Goal: Transaction & Acquisition: Purchase product/service

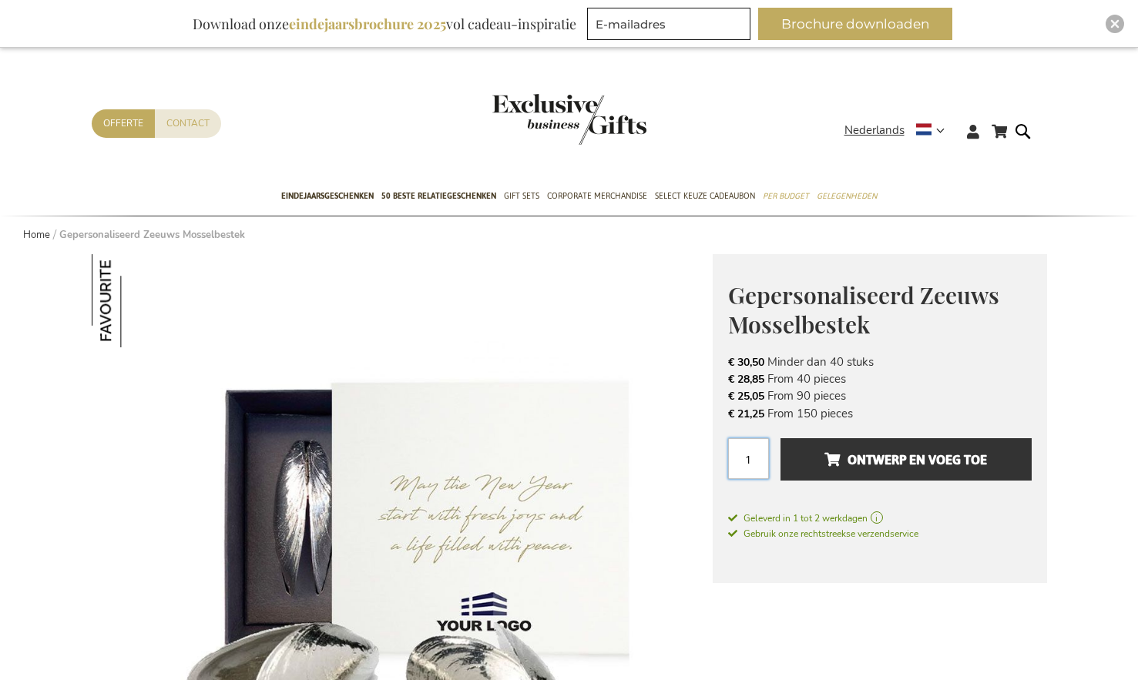
drag, startPoint x: 759, startPoint y: 454, endPoint x: 734, endPoint y: 453, distance: 24.7
click at [734, 453] on input "1" at bounding box center [748, 458] width 41 height 41
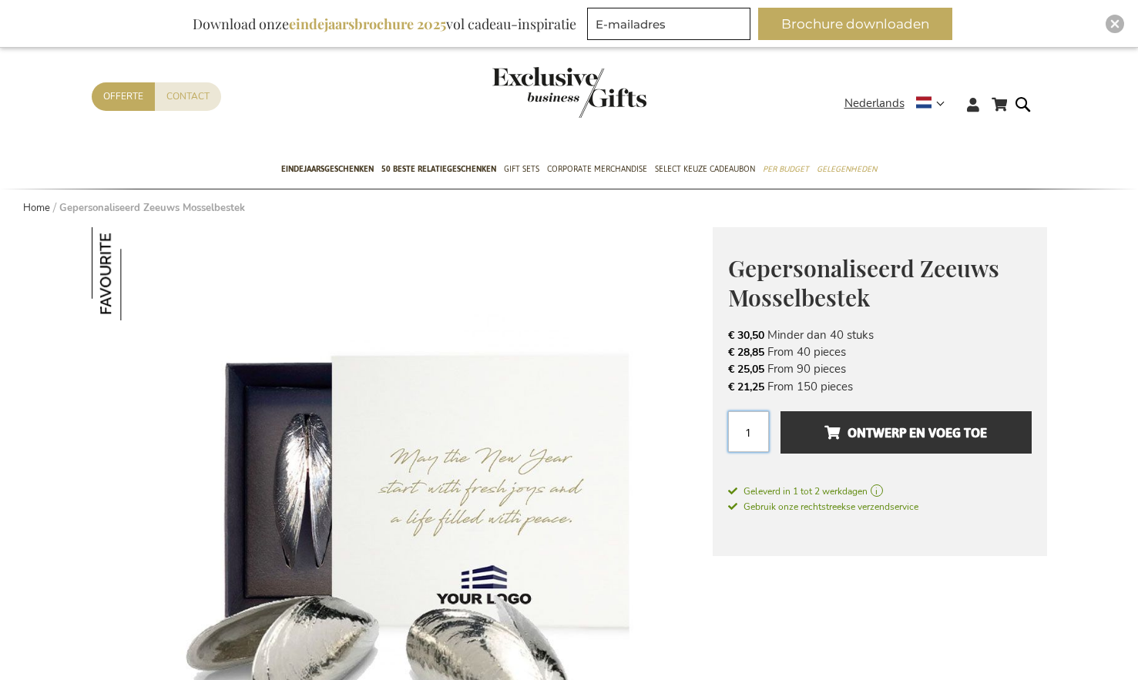
scroll to position [84, 0]
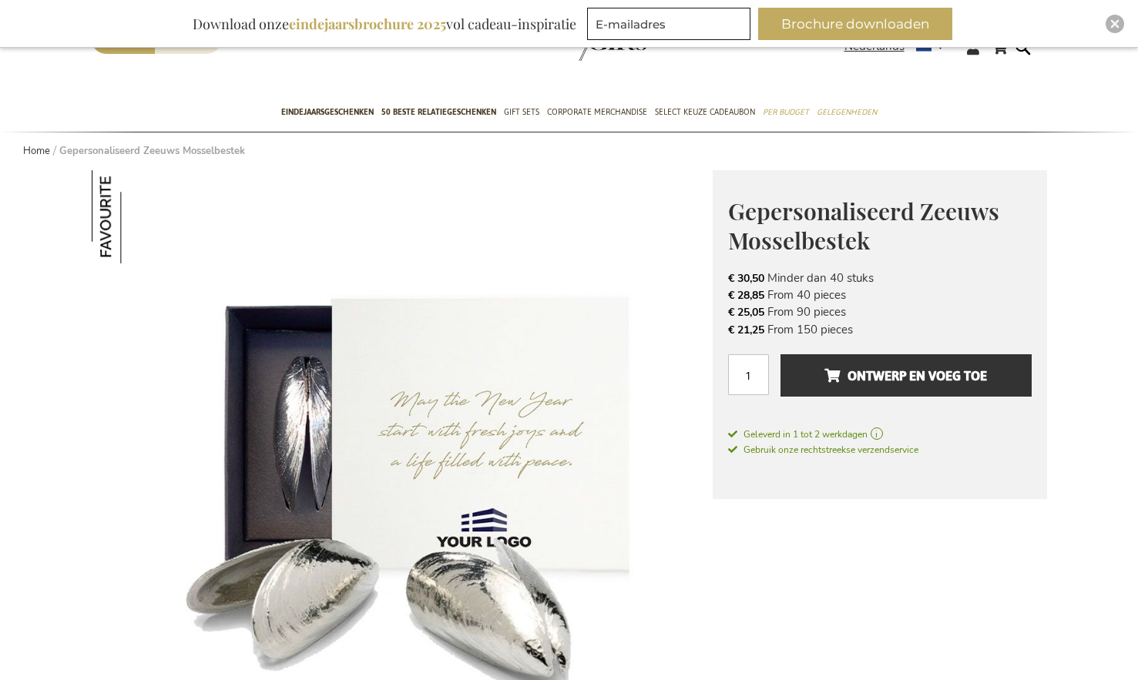
click at [652, 404] on img at bounding box center [402, 480] width 621 height 621
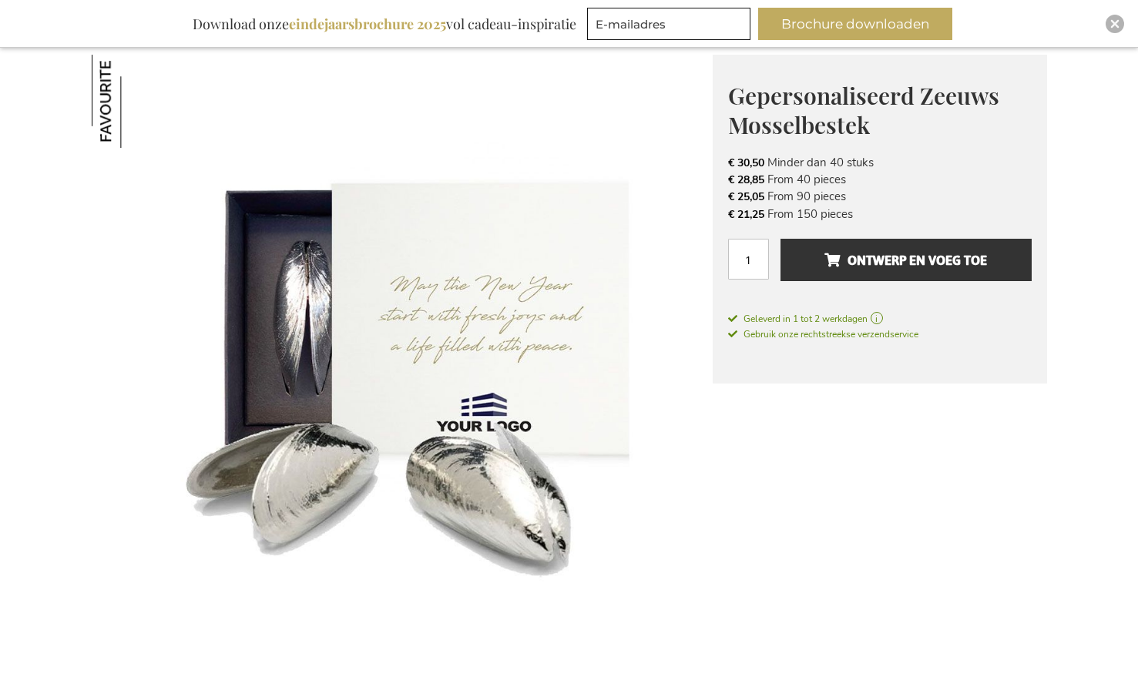
scroll to position [323, 0]
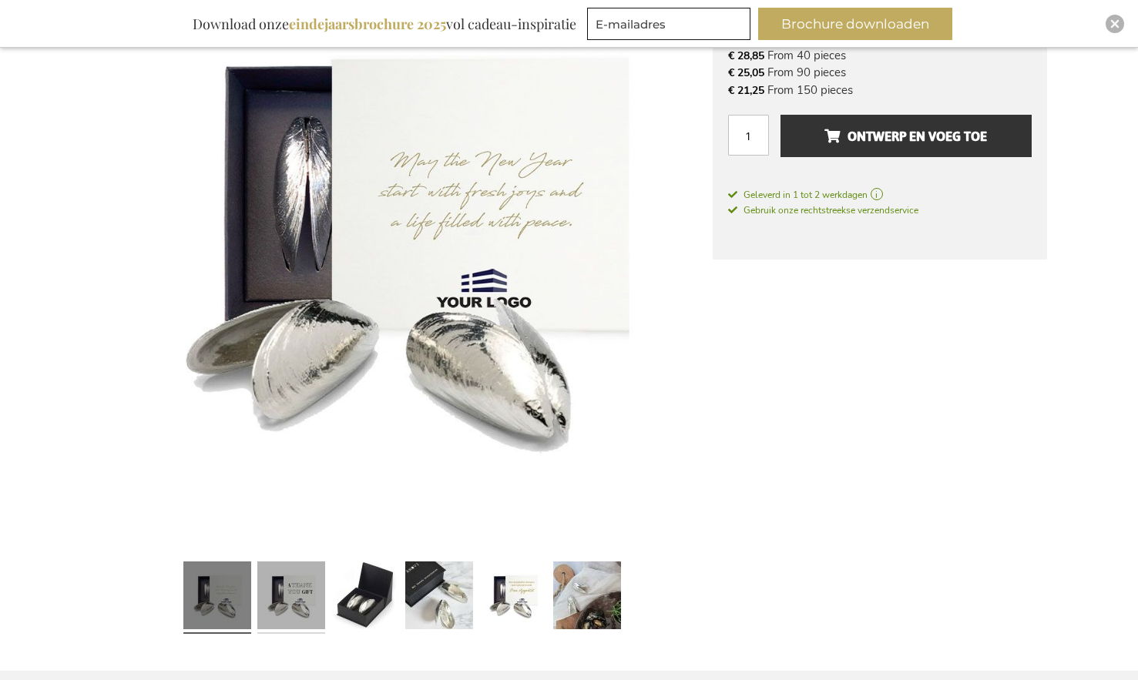
click at [291, 603] on link at bounding box center [291, 597] width 68 height 85
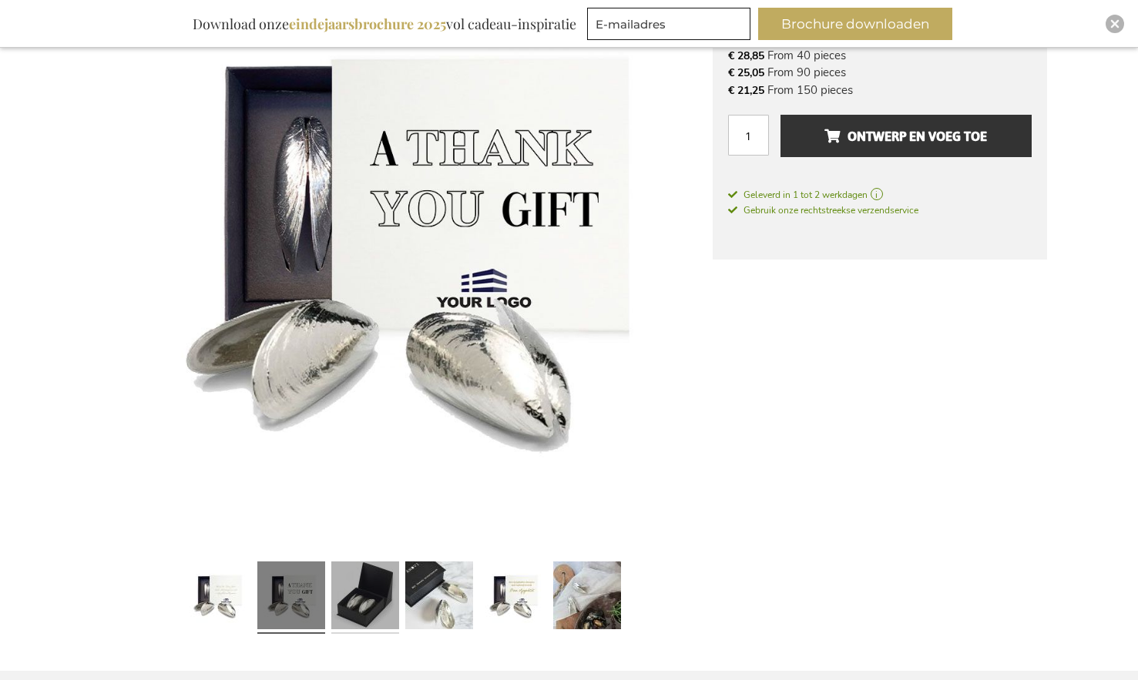
click at [372, 598] on link at bounding box center [365, 597] width 68 height 85
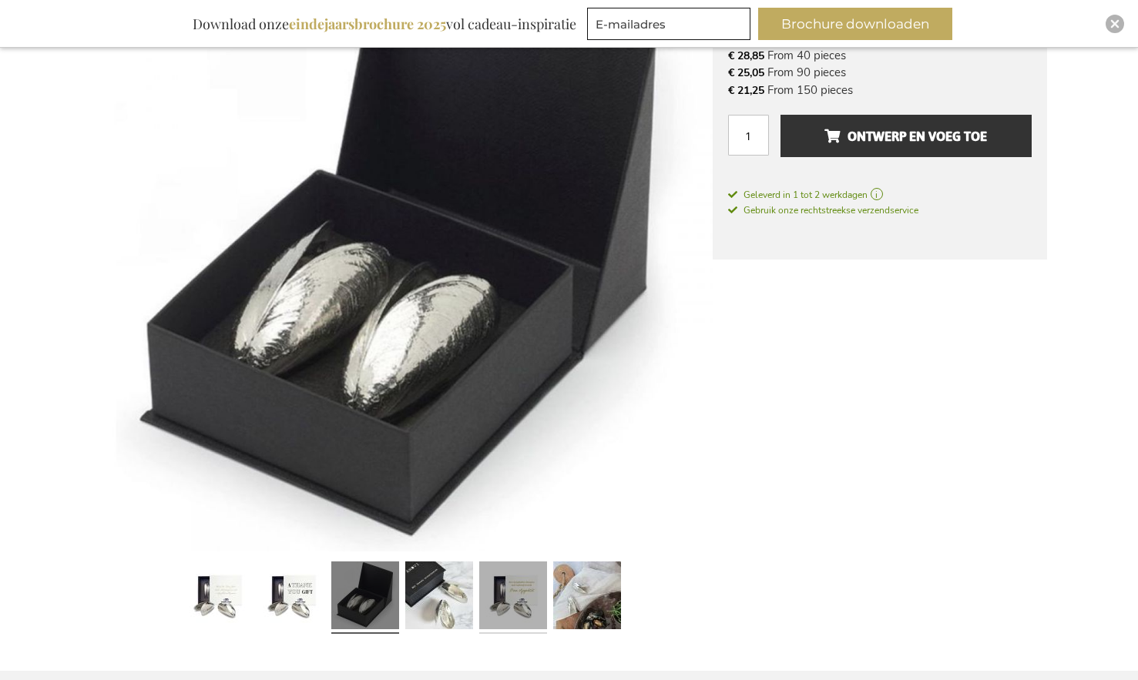
click at [511, 605] on link at bounding box center [513, 597] width 68 height 85
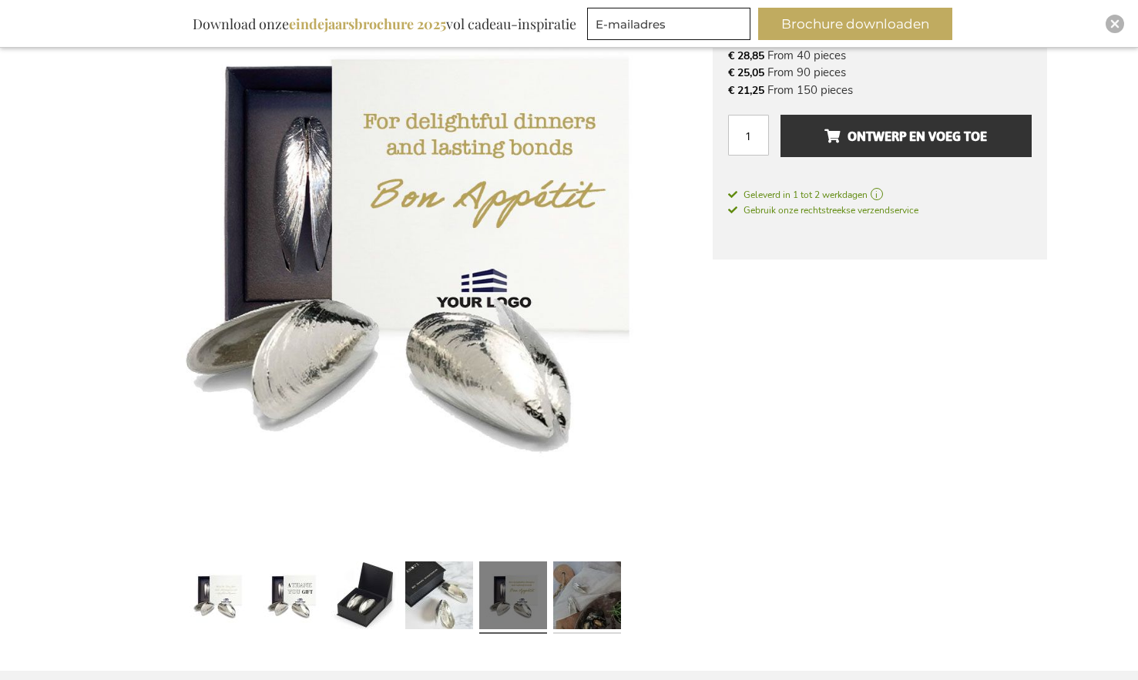
click at [598, 606] on link at bounding box center [587, 597] width 68 height 85
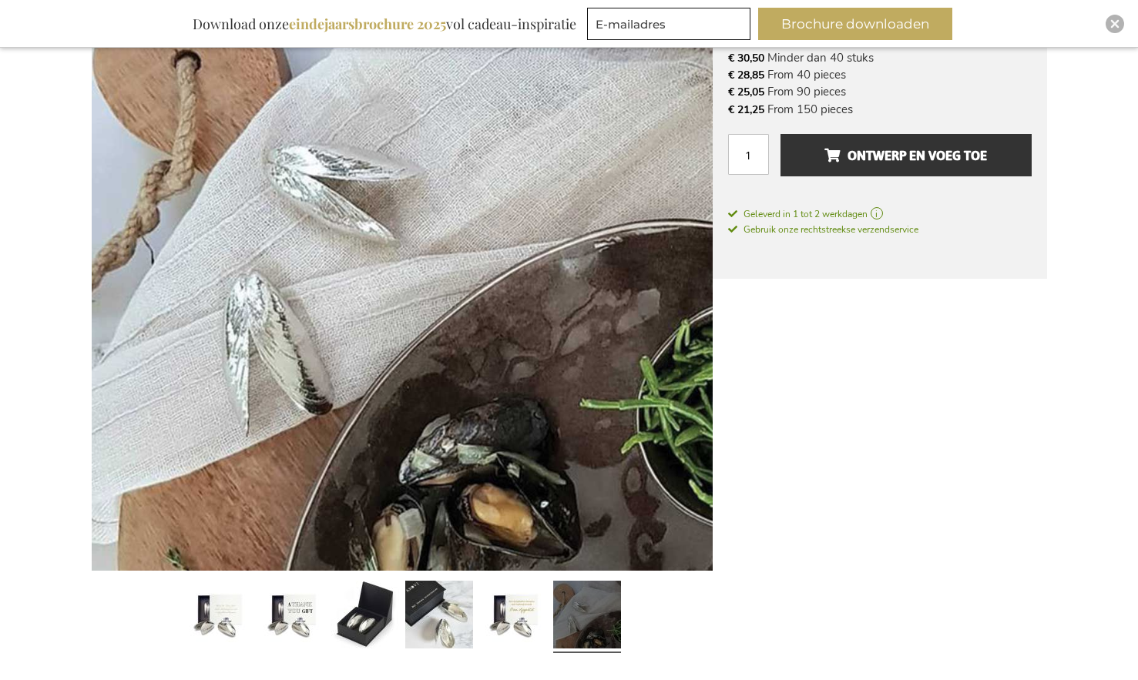
scroll to position [163, 0]
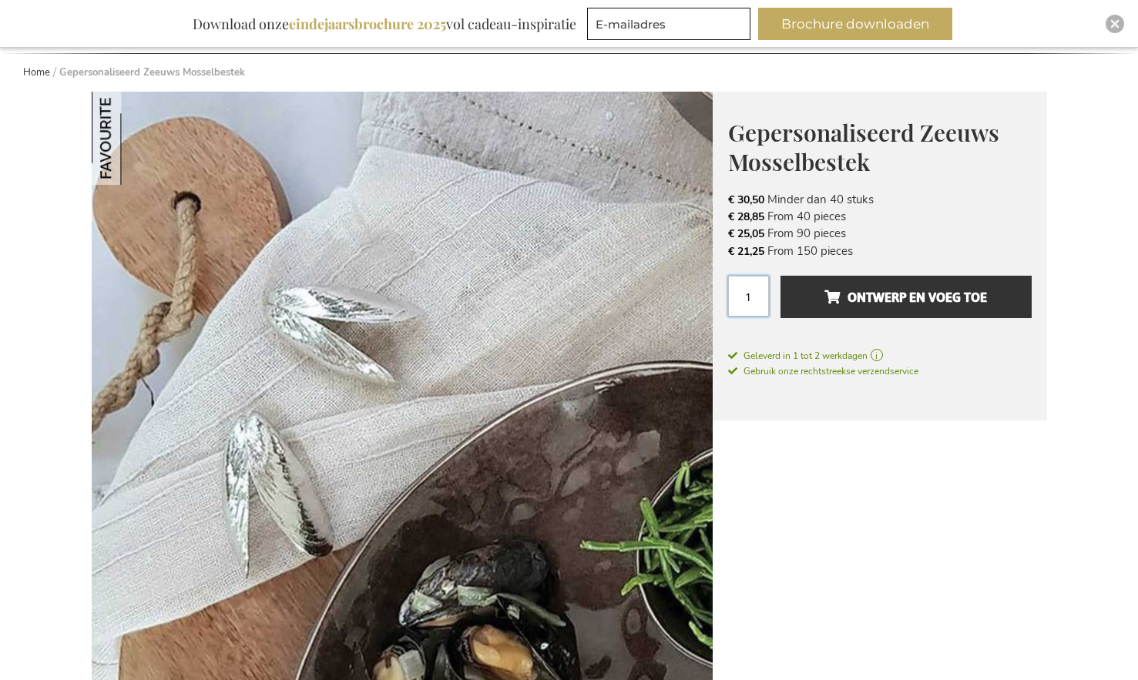
drag, startPoint x: 743, startPoint y: 290, endPoint x: 729, endPoint y: 290, distance: 13.9
click at [729, 290] on input "1" at bounding box center [748, 296] width 41 height 41
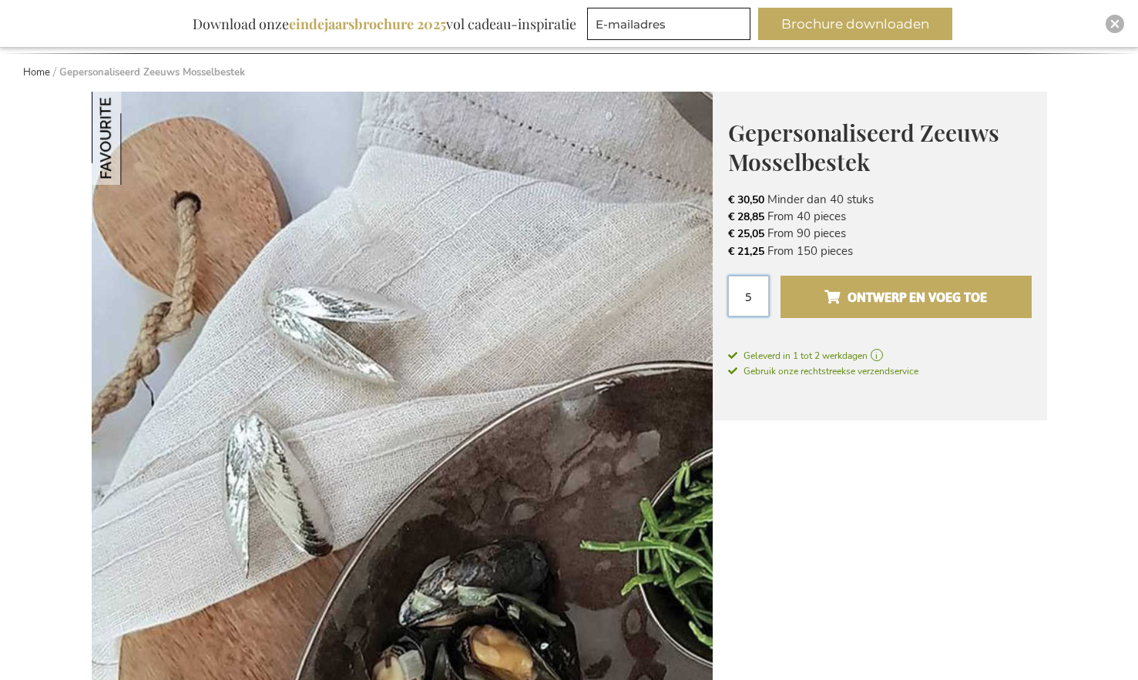
type input "5"
click at [877, 300] on span "Ontwerp en voeg toe" at bounding box center [905, 297] width 163 height 25
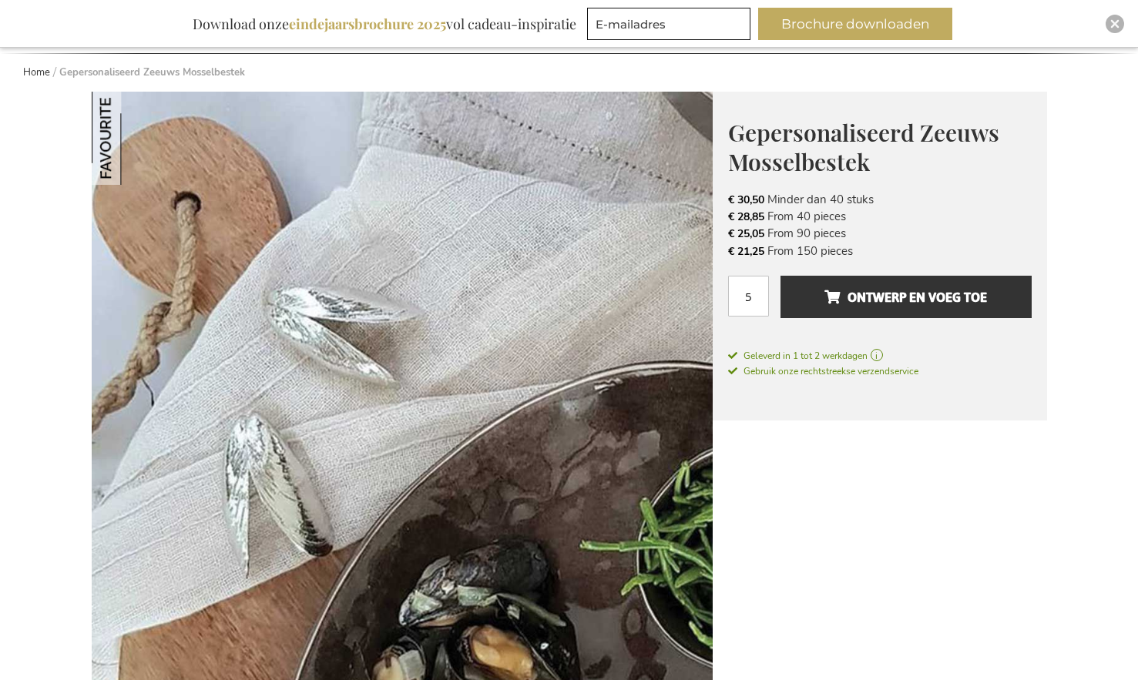
scroll to position [187, 0]
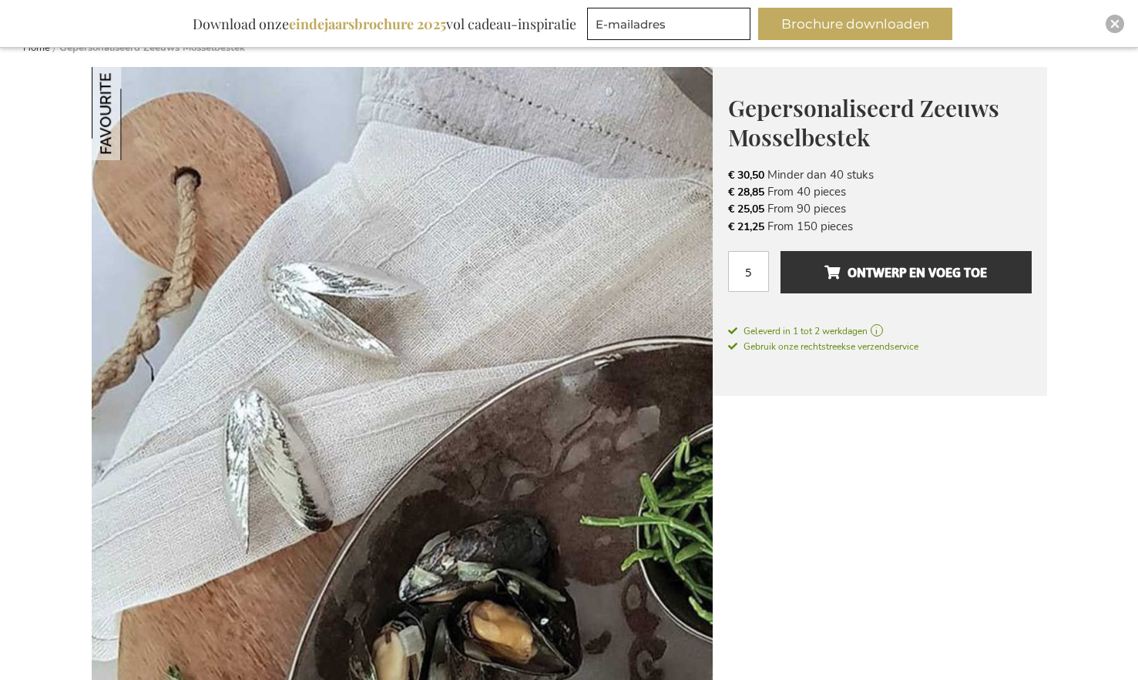
drag, startPoint x: 298, startPoint y: 386, endPoint x: 631, endPoint y: 409, distance: 333.5
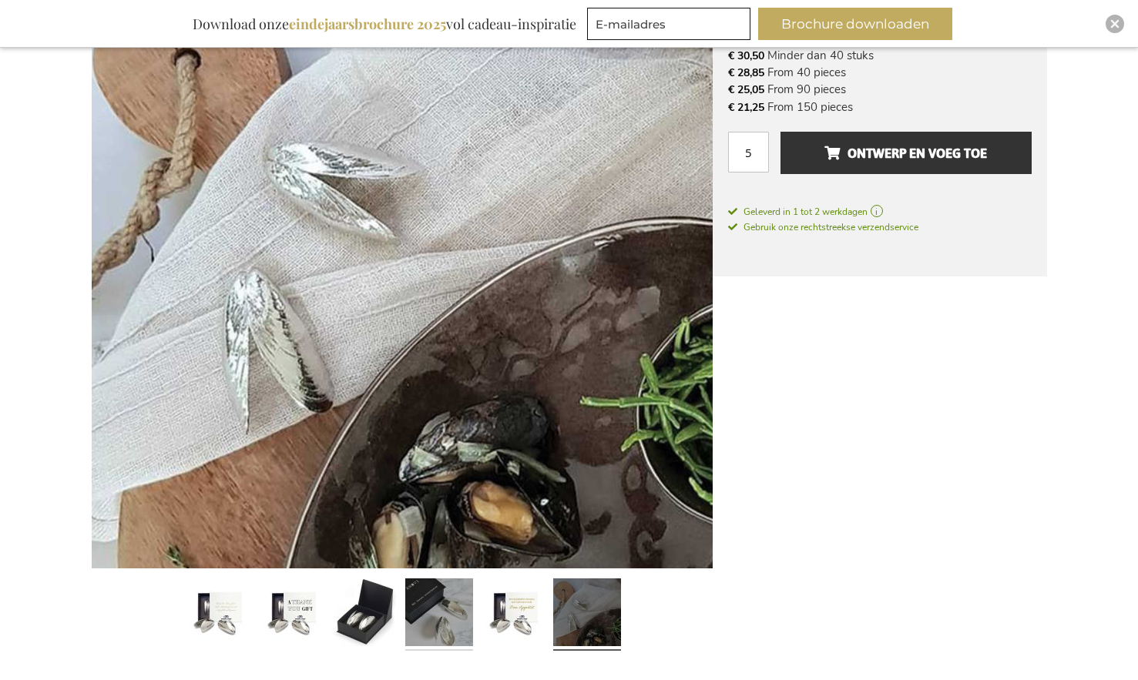
click at [433, 601] on link at bounding box center [439, 614] width 68 height 85
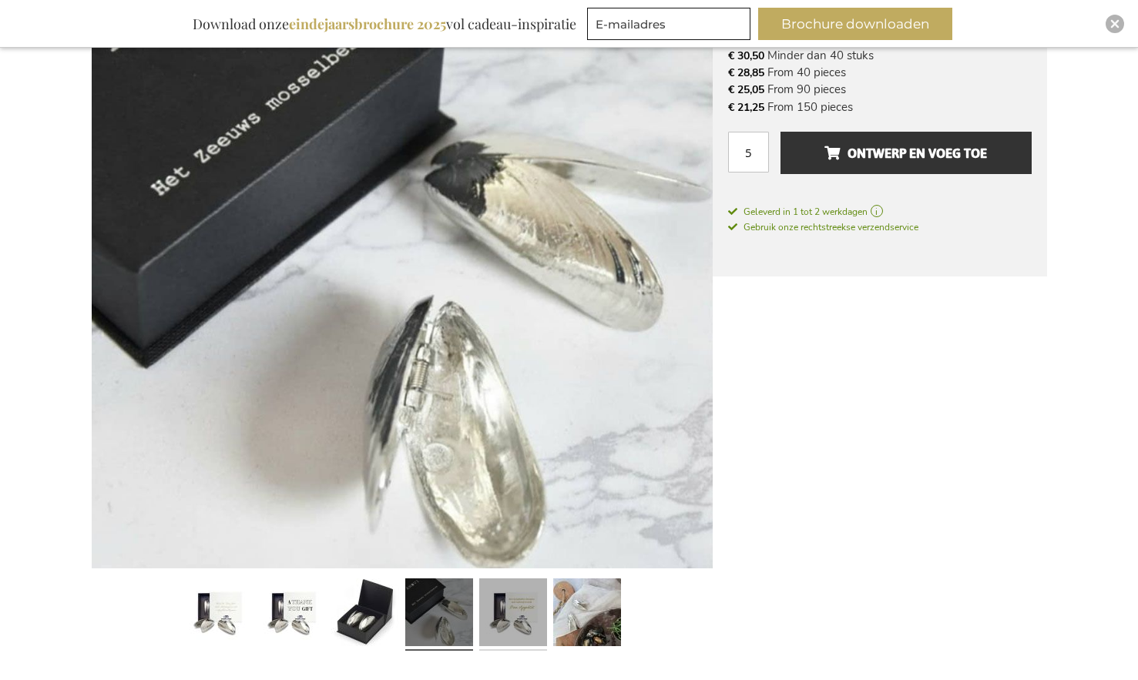
click at [531, 623] on link at bounding box center [513, 614] width 68 height 85
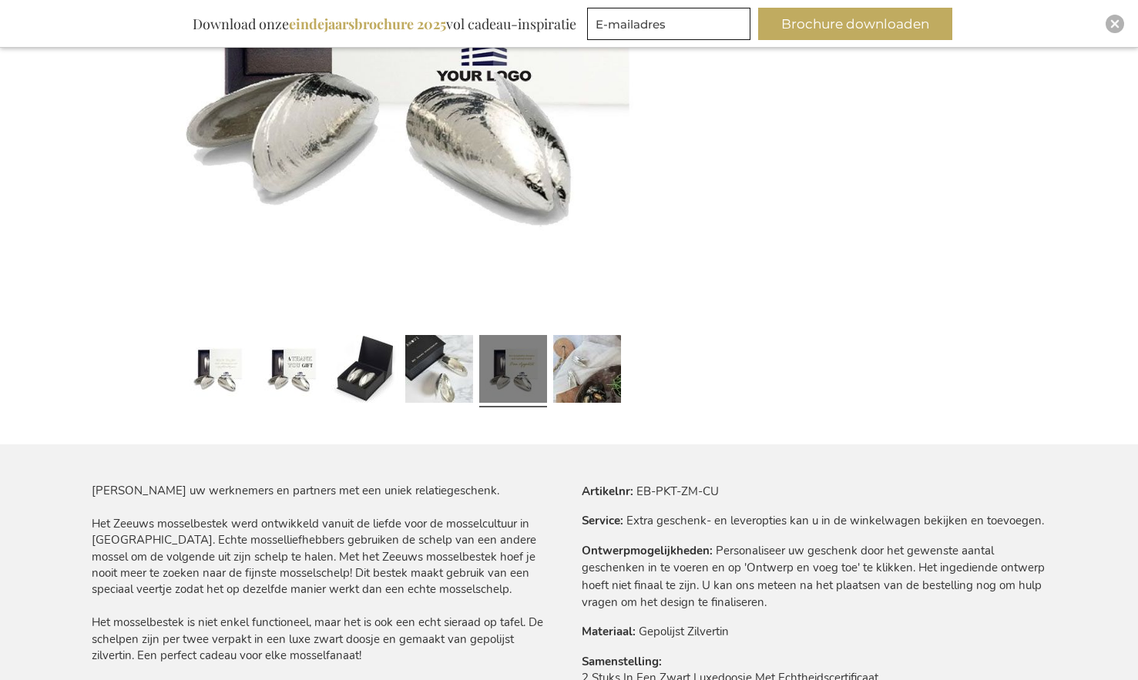
scroll to position [216, 0]
